Goal: Task Accomplishment & Management: Use online tool/utility

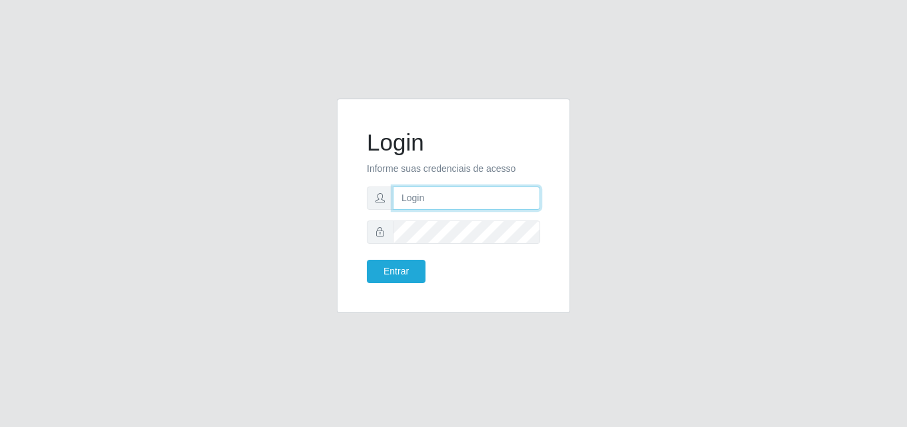
click at [419, 197] on input "text" at bounding box center [466, 198] width 147 height 23
type input "[EMAIL_ADDRESS][DOMAIN_NAME]"
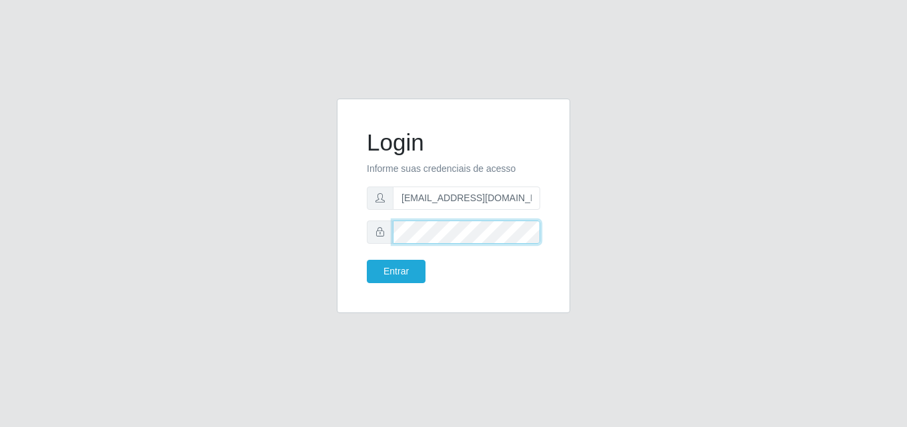
click at [367, 260] on button "Entrar" at bounding box center [396, 271] width 59 height 23
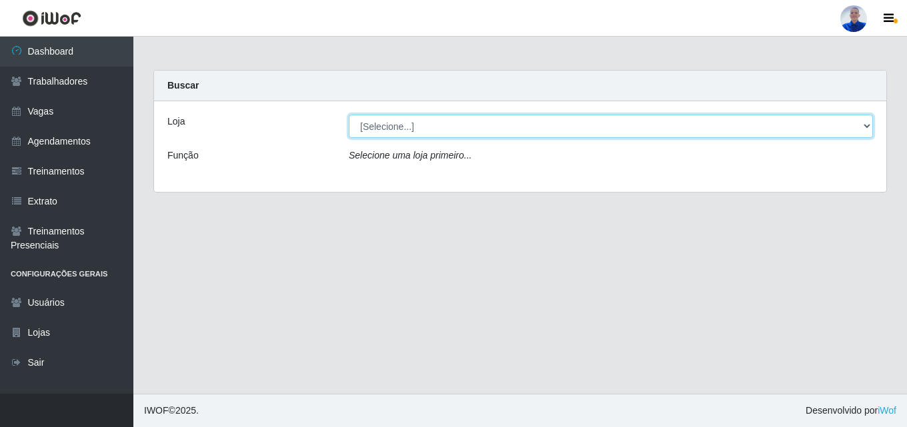
click at [380, 123] on select "[Selecione...] Supermercado [GEOGRAPHIC_DATA]" at bounding box center [611, 126] width 524 height 23
select select "165"
click at [349, 115] on select "[Selecione...] Supermercado [GEOGRAPHIC_DATA]" at bounding box center [611, 126] width 524 height 23
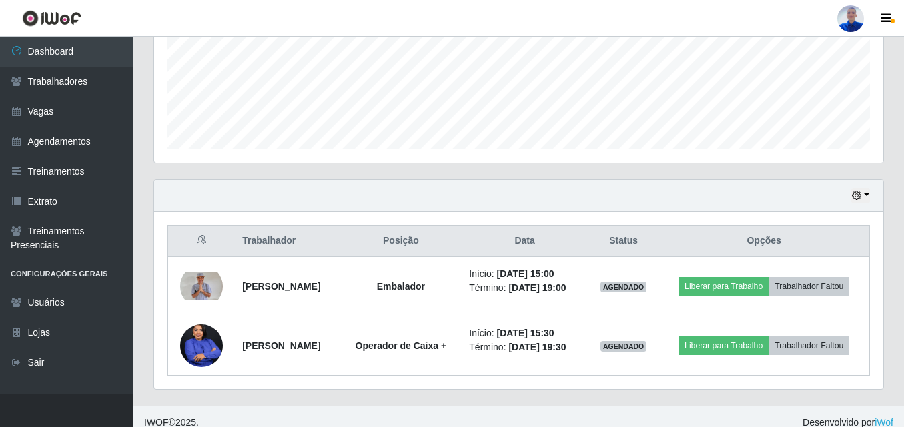
scroll to position [339, 0]
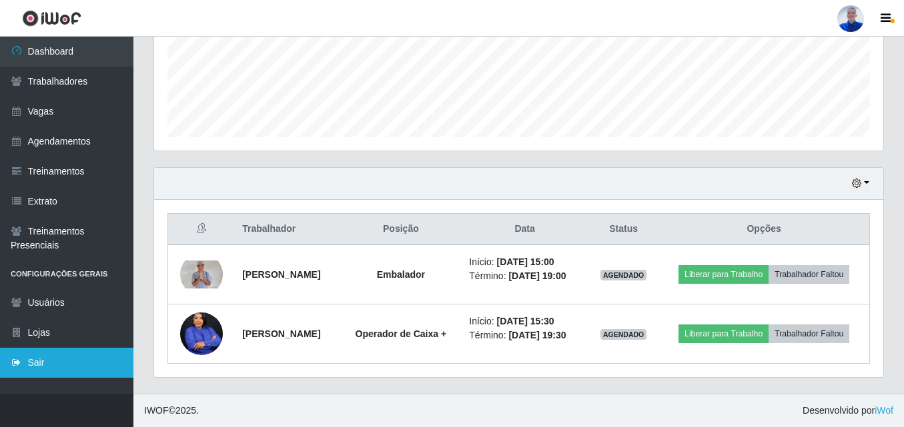
click at [41, 359] on link "Sair" at bounding box center [66, 363] width 133 height 30
